Goal: Information Seeking & Learning: Learn about a topic

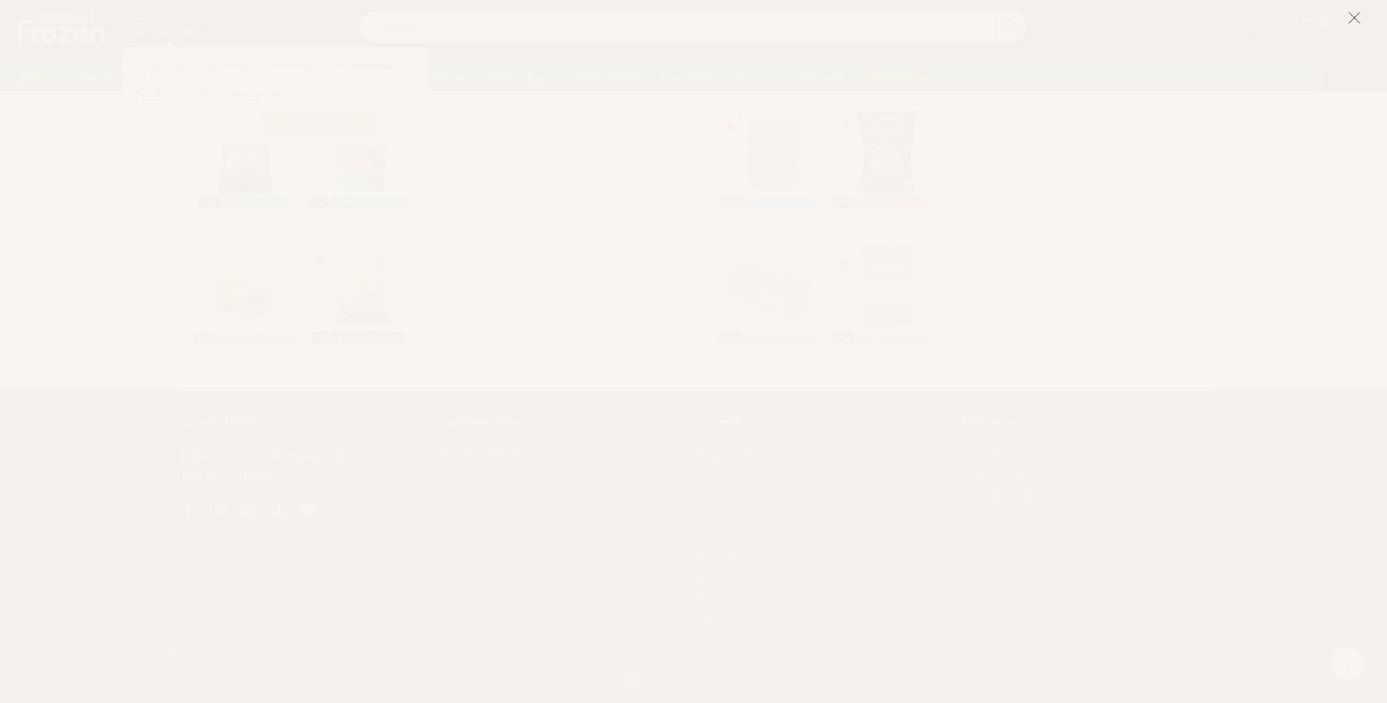
scroll to position [1028, 0]
click at [1354, 19] on icon at bounding box center [1354, 17] width 13 height 13
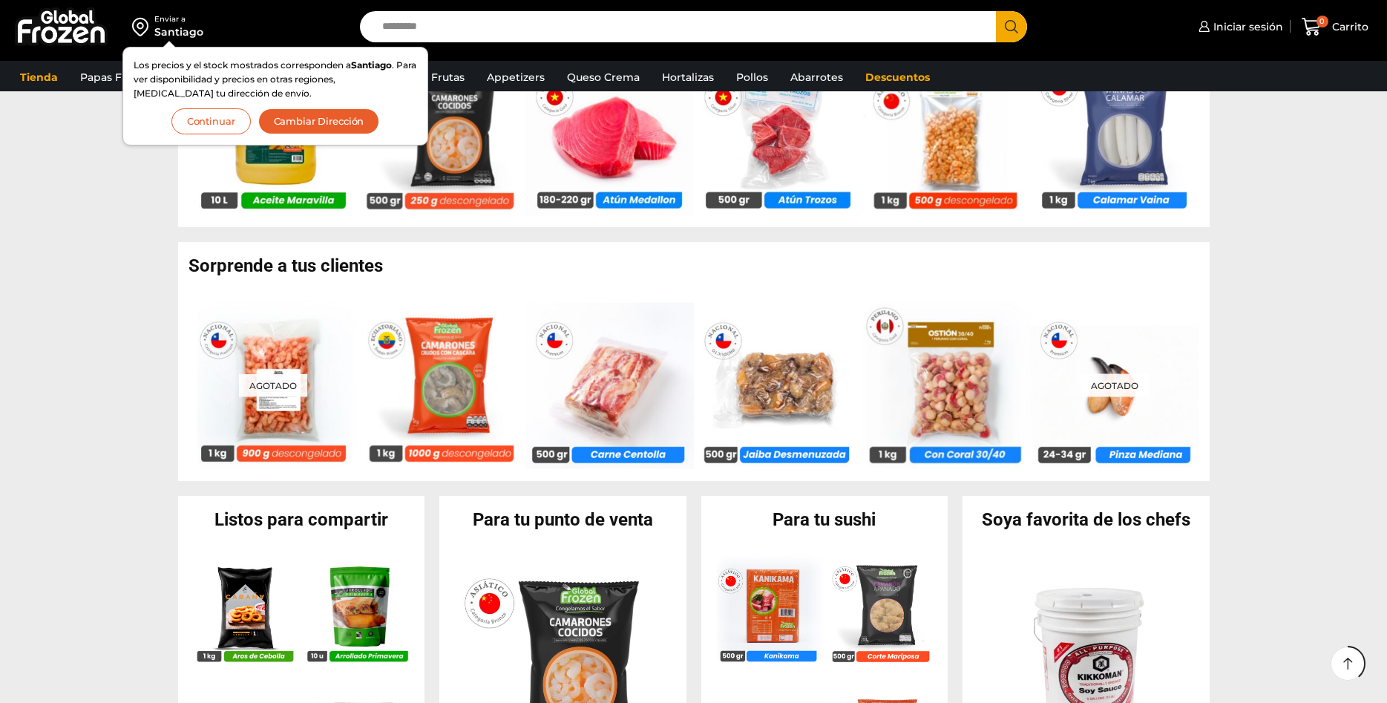
scroll to position [574, 0]
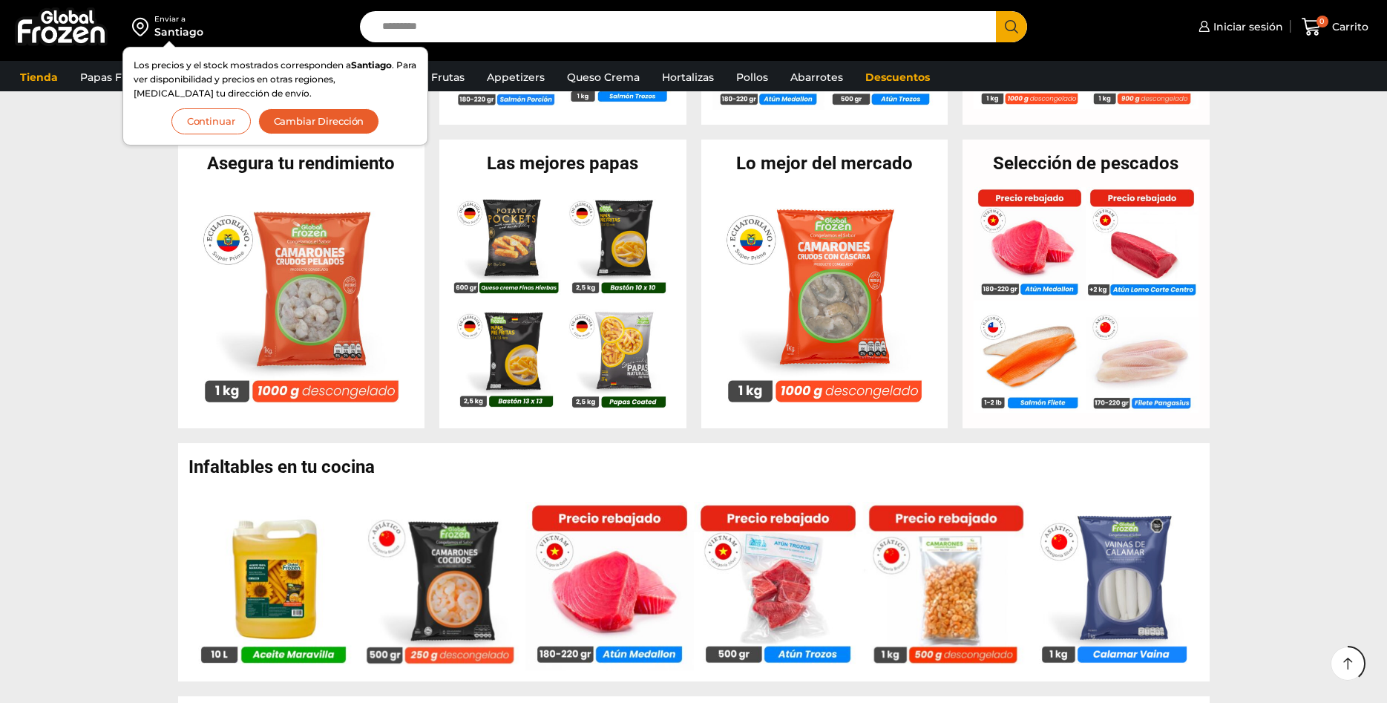
click at [233, 122] on button "Continuar" at bounding box center [210, 121] width 79 height 26
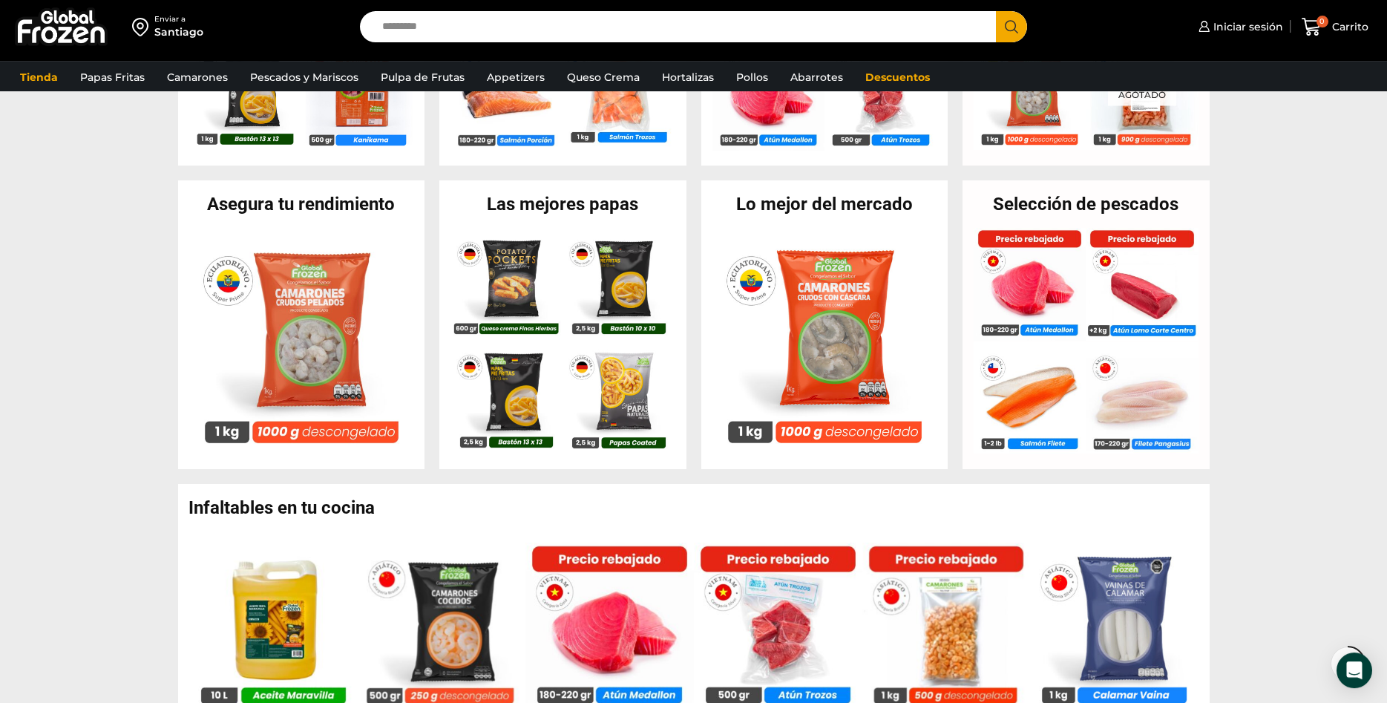
scroll to position [381, 0]
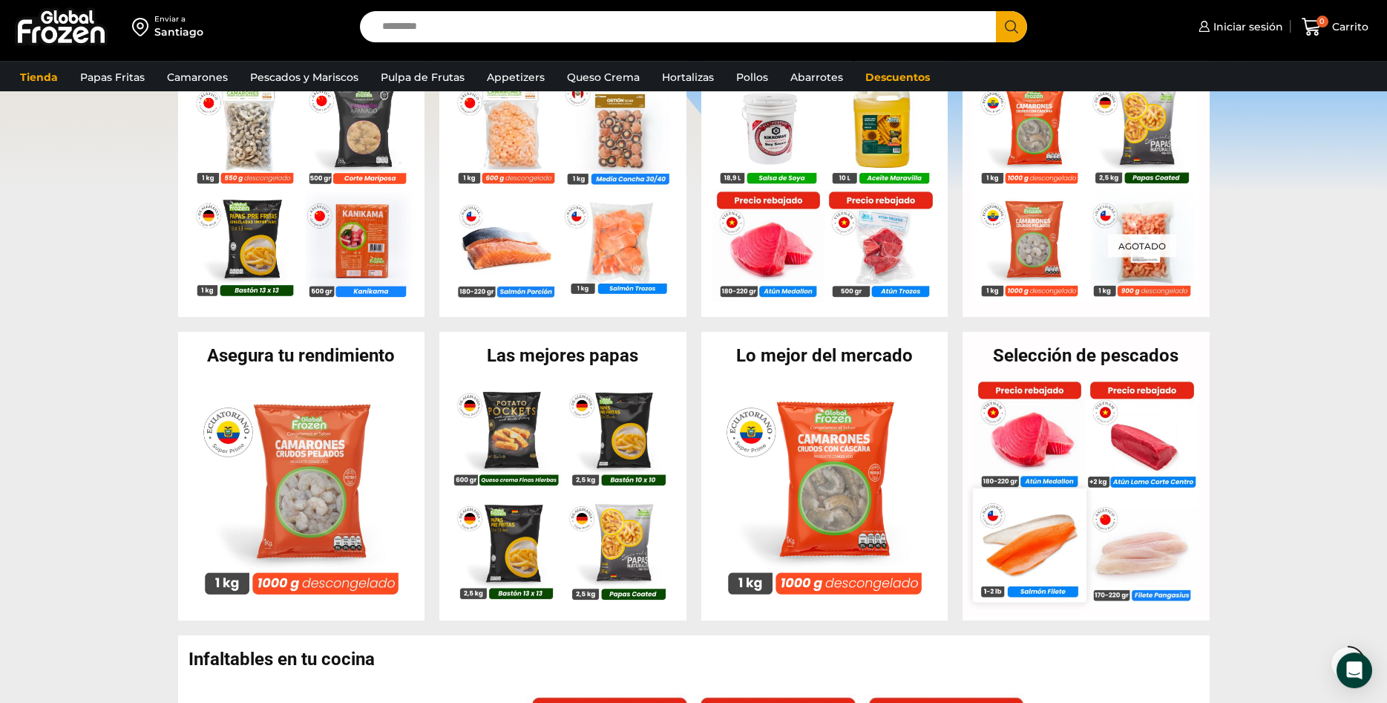
click at [1043, 540] on img at bounding box center [1029, 544] width 113 height 113
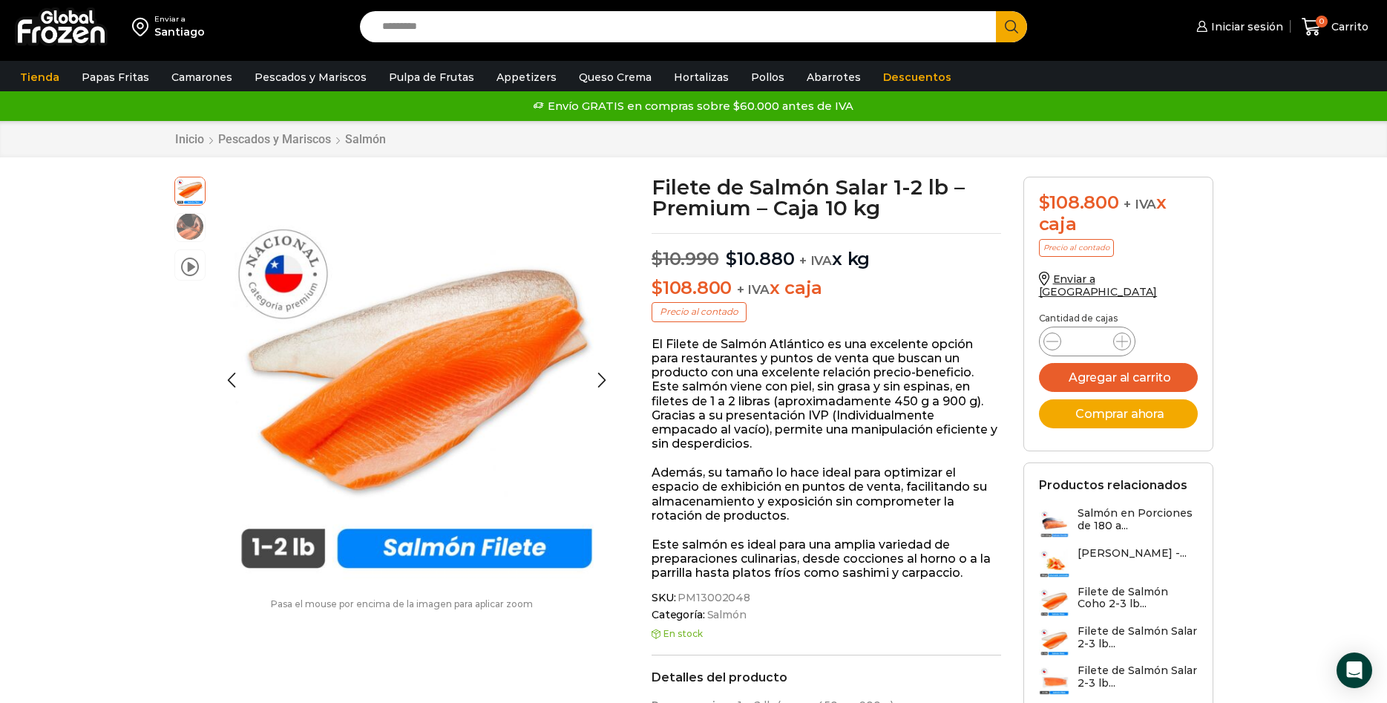
click at [200, 226] on img at bounding box center [190, 227] width 30 height 30
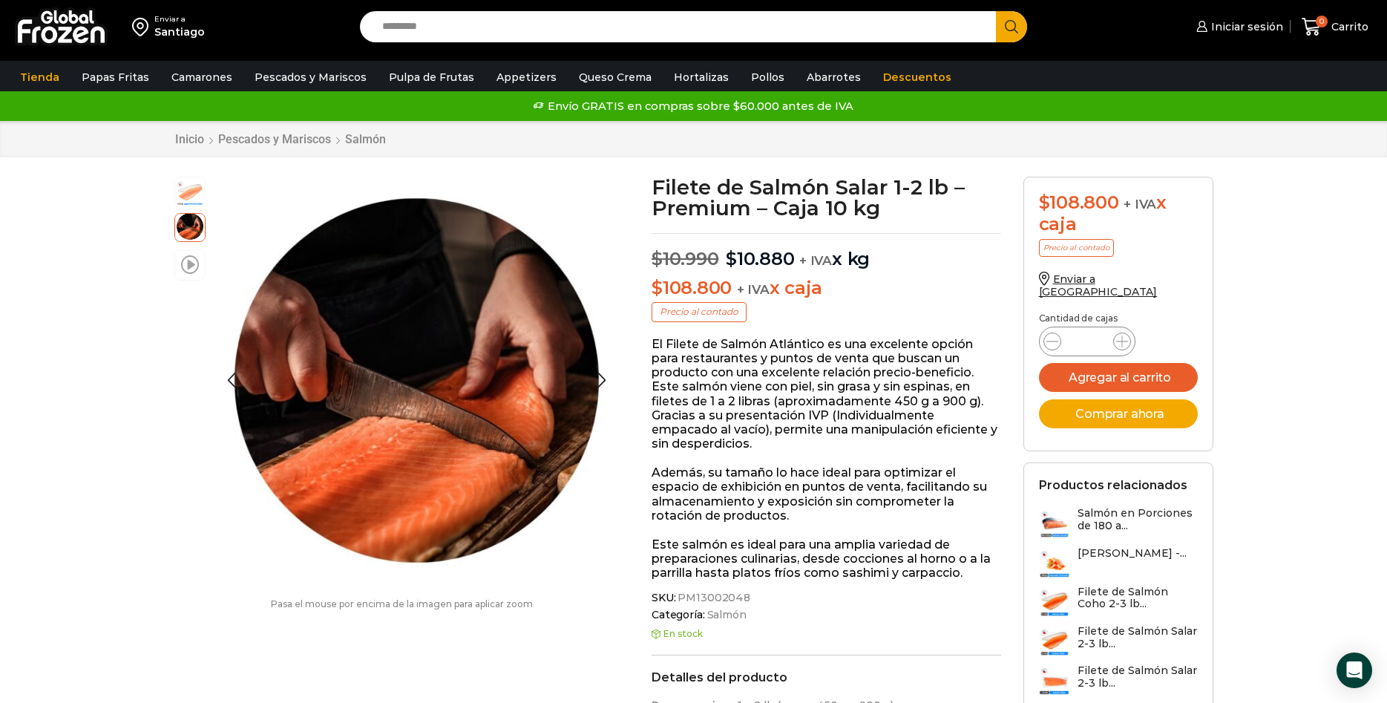
click at [193, 267] on span at bounding box center [190, 264] width 18 height 20
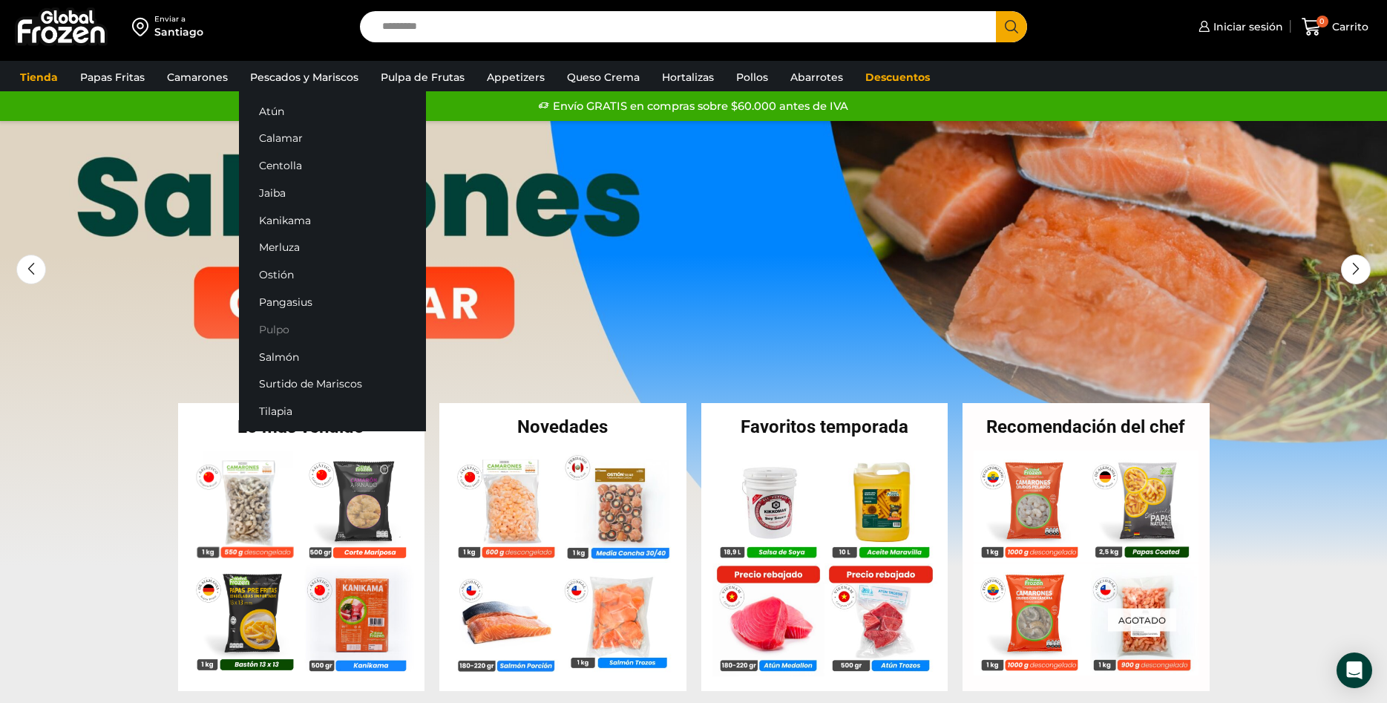
click at [275, 332] on link "Pulpo" at bounding box center [332, 328] width 187 height 27
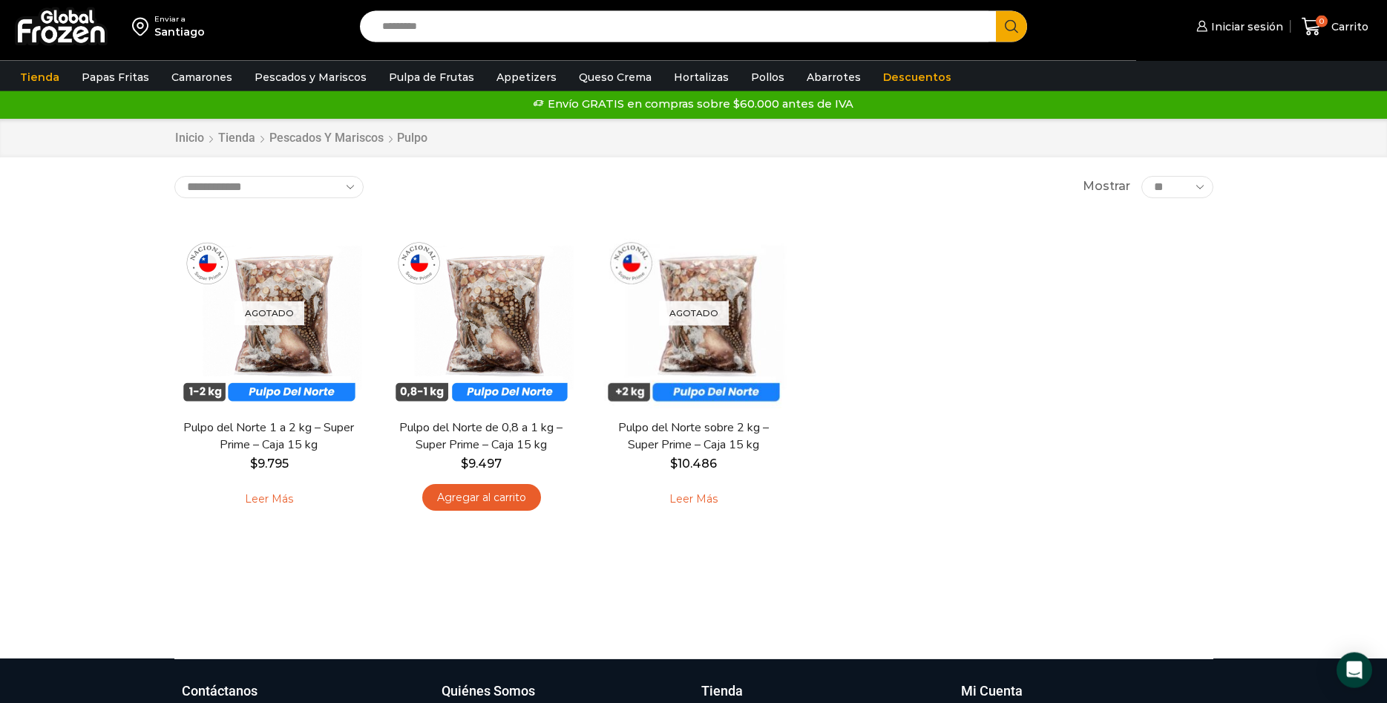
scroll to position [14, 0]
